Goal: Find specific page/section

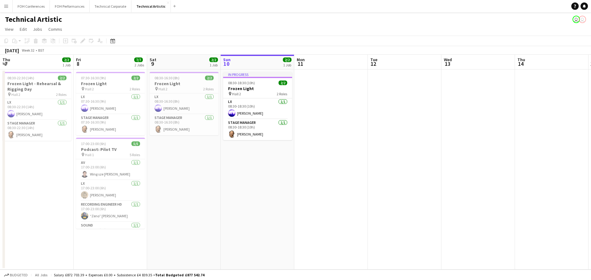
scroll to position [0, 147]
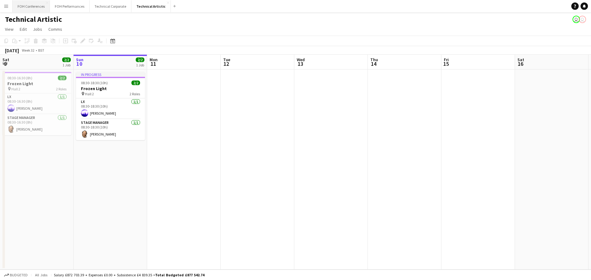
click at [19, 7] on button "FOH Conferences Close" at bounding box center [31, 6] width 37 height 12
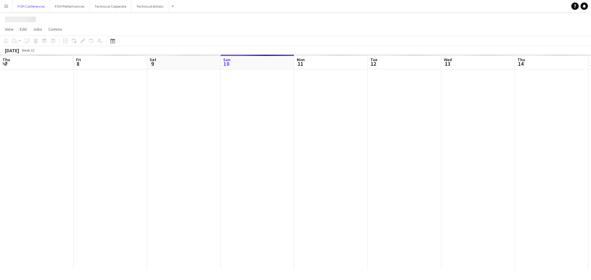
scroll to position [0, 147]
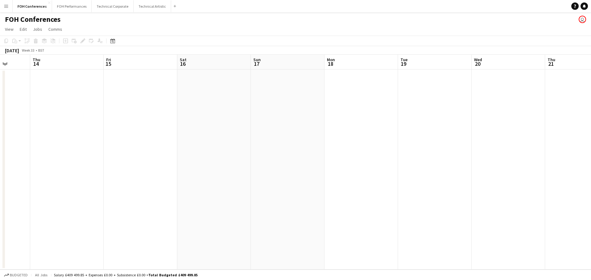
drag, startPoint x: 471, startPoint y: 213, endPoint x: 133, endPoint y: 206, distance: 337.9
click at [133, 206] on app-calendar-viewport "Mon 11 Tue 12 Wed 13 Thu 14 Fri 15 Sat 16 Sun 17 Mon 18 Tue 19 Wed 20 Thu 21 Fr…" at bounding box center [295, 162] width 591 height 215
drag, startPoint x: 485, startPoint y: 204, endPoint x: 95, endPoint y: 205, distance: 390.1
click at [87, 205] on app-calendar-viewport "Wed 13 Thu 14 Fri 15 Sat 16 Sun 17 Mon 18 Tue 19 Wed 20 Thu 21 Fri 22 Sat 23 Su…" at bounding box center [295, 162] width 591 height 215
drag, startPoint x: 545, startPoint y: 194, endPoint x: 93, endPoint y: 181, distance: 452.1
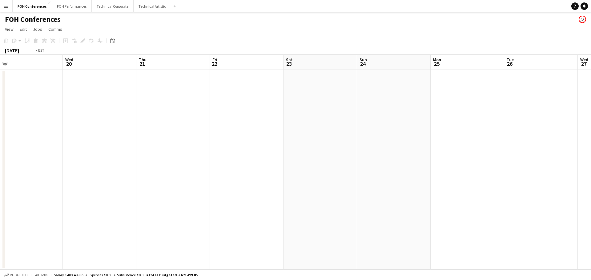
click at [93, 181] on app-calendar-viewport "Sat 16 Sun 17 Mon 18 Tue 19 Wed 20 Thu 21 Fri 22 Sat 23 Sun 24 Mon 25 Tue 26 We…" at bounding box center [295, 162] width 591 height 215
drag, startPoint x: 553, startPoint y: 176, endPoint x: 185, endPoint y: 167, distance: 368.0
click at [185, 167] on app-calendar-viewport "Fri 22 Sat 23 Sun 24 Mon 25 Tue 26 Wed 27 Thu 28 Fri 29 Sat 30 Sun 31 Mon 1 Tue…" at bounding box center [295, 162] width 591 height 215
drag, startPoint x: 574, startPoint y: 167, endPoint x: 216, endPoint y: 157, distance: 358.9
click at [216, 157] on app-calendar-viewport "Wed 27 Thu 28 Fri 29 Sat 30 Sun 31 Mon 1 Tue 2 Wed 3 Thu 4 Fri 5 Sat 6 Sun 7 Mo…" at bounding box center [295, 162] width 591 height 215
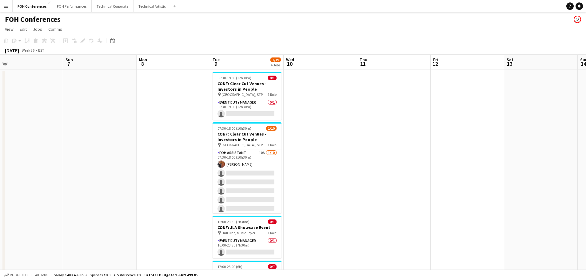
scroll to position [0, 234]
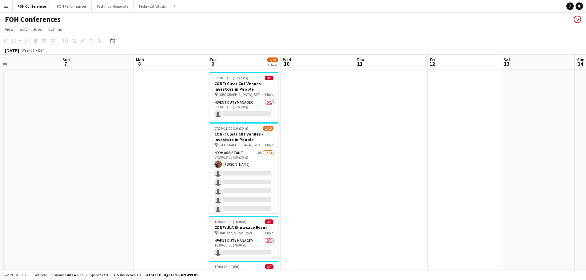
drag, startPoint x: 537, startPoint y: 167, endPoint x: 385, endPoint y: 166, distance: 152.6
click at [385, 166] on app-calendar-viewport "Wed 3 Thu 4 Fri 5 Sat 6 Sun 7 Mon 8 Tue 9 1/19 4 Jobs Wed 10 Thu 11 Fri 12 Sat …" at bounding box center [293, 213] width 586 height 316
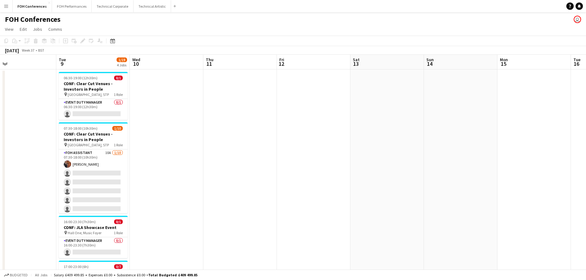
drag, startPoint x: 517, startPoint y: 175, endPoint x: 366, endPoint y: 157, distance: 151.8
click at [366, 157] on app-calendar-viewport "Fri 5 Sat 6 Sun 7 Mon 8 Tue 9 1/19 4 Jobs Wed 10 Thu 11 Fri 12 Sat 13 Sun 14 Mo…" at bounding box center [293, 213] width 586 height 316
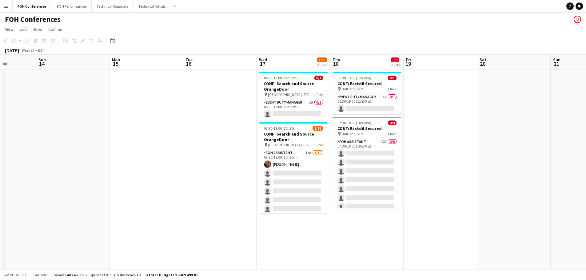
scroll to position [0, 185]
drag, startPoint x: 555, startPoint y: 166, endPoint x: 167, endPoint y: 157, distance: 388.4
click at [167, 157] on app-calendar-viewport "Thu 11 Fri 12 Sat 13 Sun 14 Mon 15 Tue 16 Wed 17 1/13 2 Jobs Thu 18 0/9 2 Jobs …" at bounding box center [293, 213] width 586 height 316
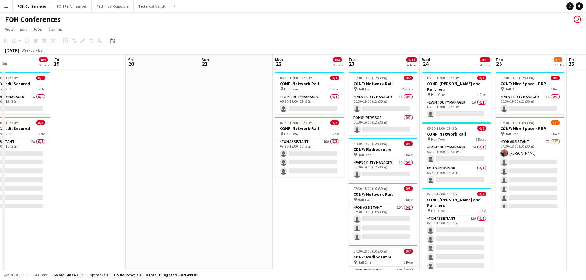
drag, startPoint x: 512, startPoint y: 169, endPoint x: 161, endPoint y: 154, distance: 351.7
click at [161, 154] on app-calendar-viewport "Tue 16 Wed 17 1/13 2 Jobs Thu 18 0/9 2 Jobs Fri 19 Sat 20 Sun 21 Mon 22 0/4 2 J…" at bounding box center [293, 213] width 586 height 316
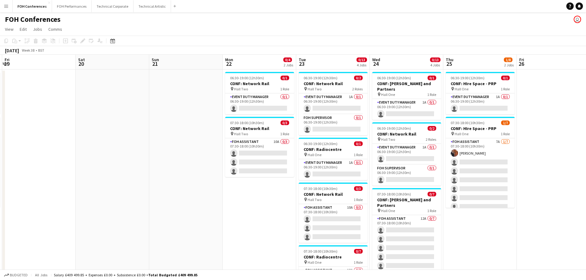
scroll to position [0, 199]
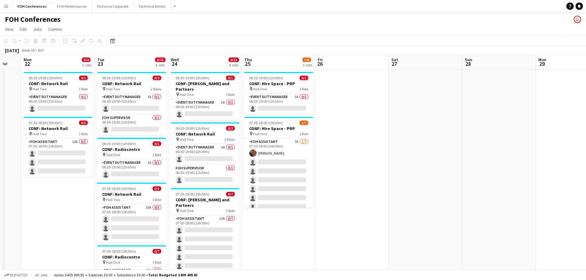
drag, startPoint x: 253, startPoint y: 150, endPoint x: 18, endPoint y: 150, distance: 235.0
click at [18, 150] on app-calendar-viewport "Fri 19 Sat 20 Sun 21 Mon 22 0/4 2 Jobs Tue 23 0/13 4 Jobs Wed 24 0/13 4 Jobs Th…" at bounding box center [293, 213] width 586 height 316
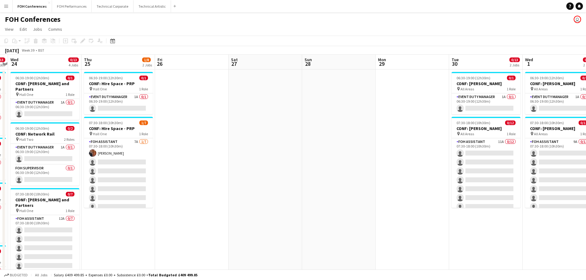
scroll to position [0, 177]
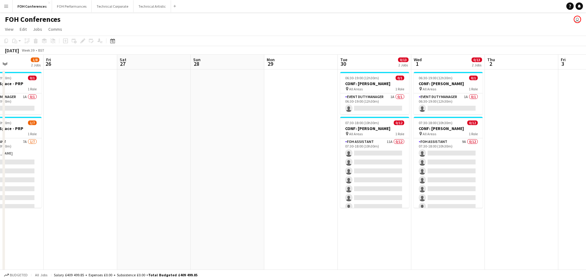
drag, startPoint x: 473, startPoint y: 166, endPoint x: 201, endPoint y: 153, distance: 272.0
click at [201, 153] on app-calendar-viewport "Tue 23 0/13 4 Jobs Wed 24 0/13 4 Jobs Thu 25 1/8 2 Jobs Fri 26 Sat 27 Sun 28 Mo…" at bounding box center [293, 213] width 586 height 316
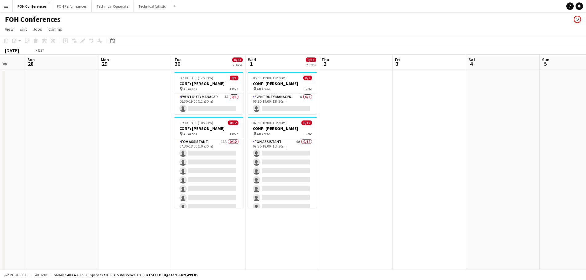
scroll to position [0, 195]
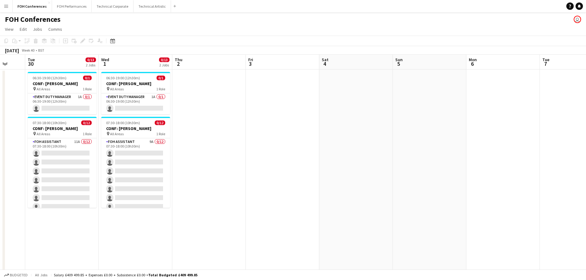
drag, startPoint x: 545, startPoint y: 163, endPoint x: 232, endPoint y: 152, distance: 312.8
click at [232, 152] on app-calendar-viewport "Sat 27 Sun 28 Mon 29 Tue 30 0/13 2 Jobs Wed 1 0/13 2 Jobs Thu 2 Fri 3 Sat 4 Sun…" at bounding box center [293, 213] width 586 height 316
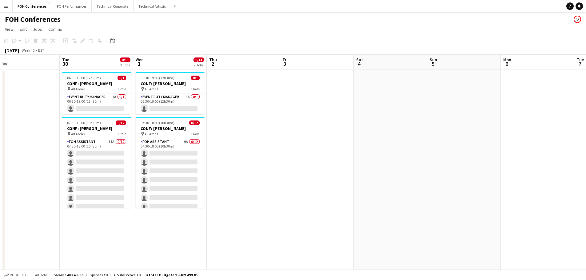
scroll to position [0, 180]
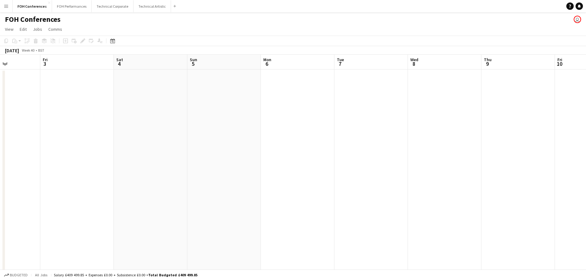
drag, startPoint x: 454, startPoint y: 150, endPoint x: 248, endPoint y: 146, distance: 205.5
click at [248, 146] on app-calendar-viewport "Tue 30 0/13 2 Jobs Wed 1 0/13 2 Jobs Thu 2 Fri 3 Sat 4 Sun 5 Mon 6 Tue 7 Wed 8 …" at bounding box center [293, 213] width 586 height 316
